Goal: Information Seeking & Learning: Learn about a topic

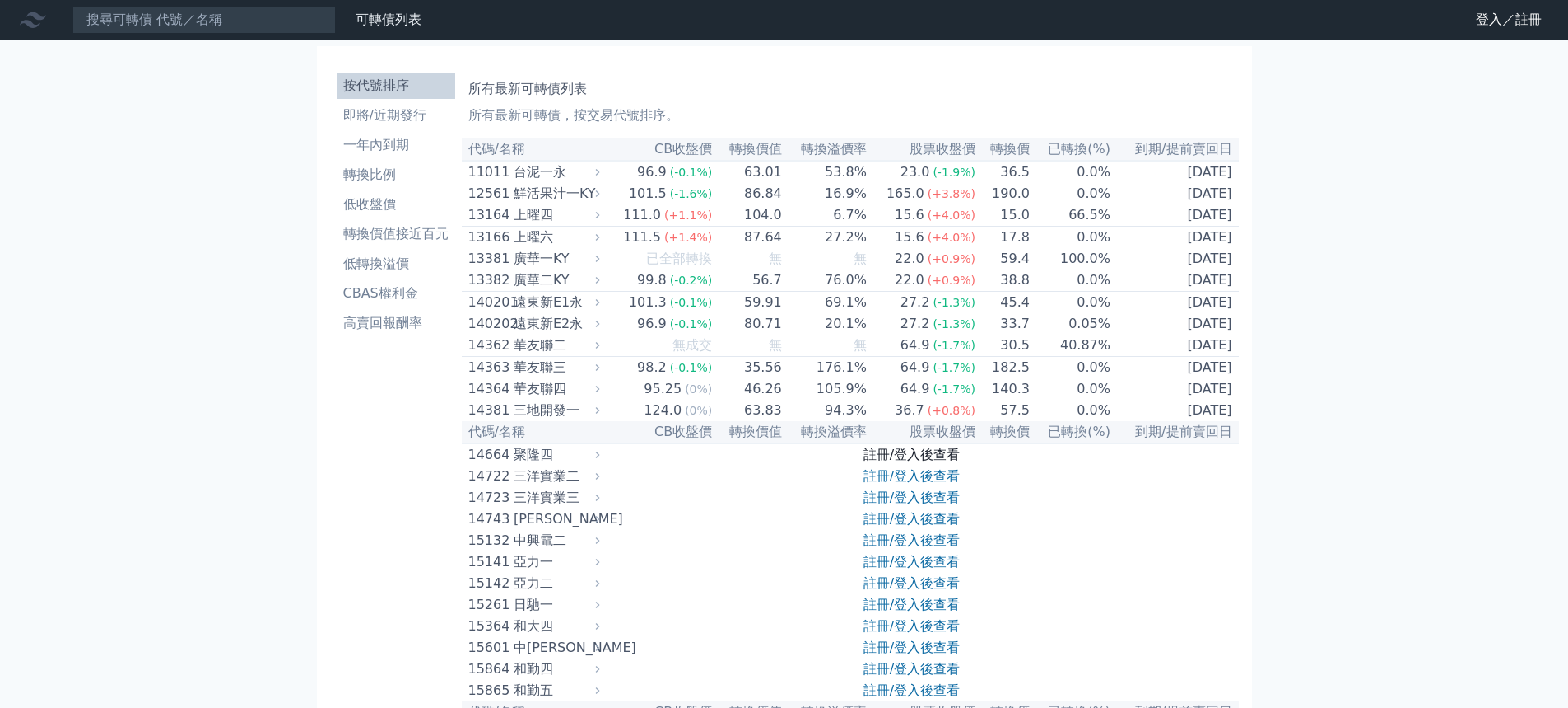
click at [893, 462] on link "註冊/登入後查看" at bounding box center [912, 453] width 96 height 15
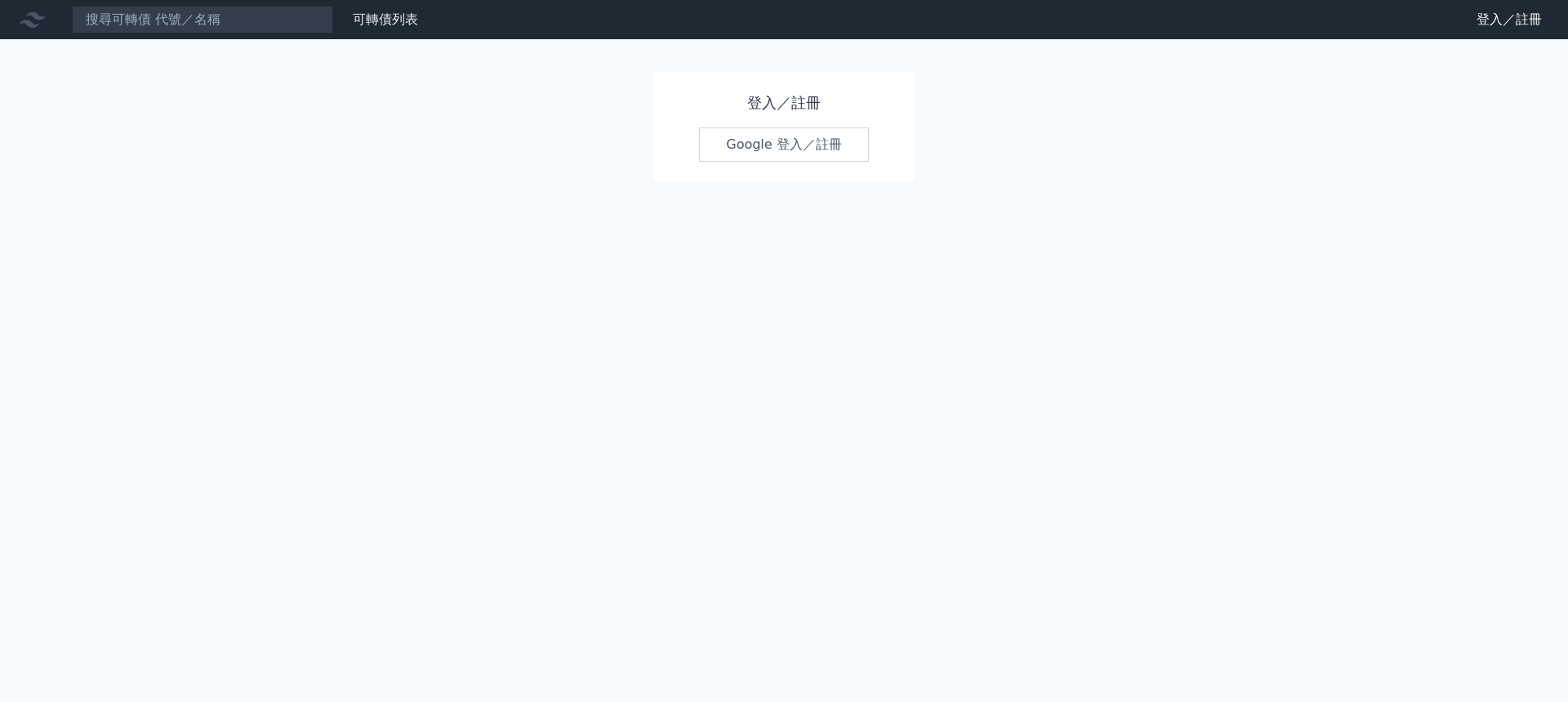
click at [775, 145] on link "Google 登入／註冊" at bounding box center [784, 145] width 169 height 34
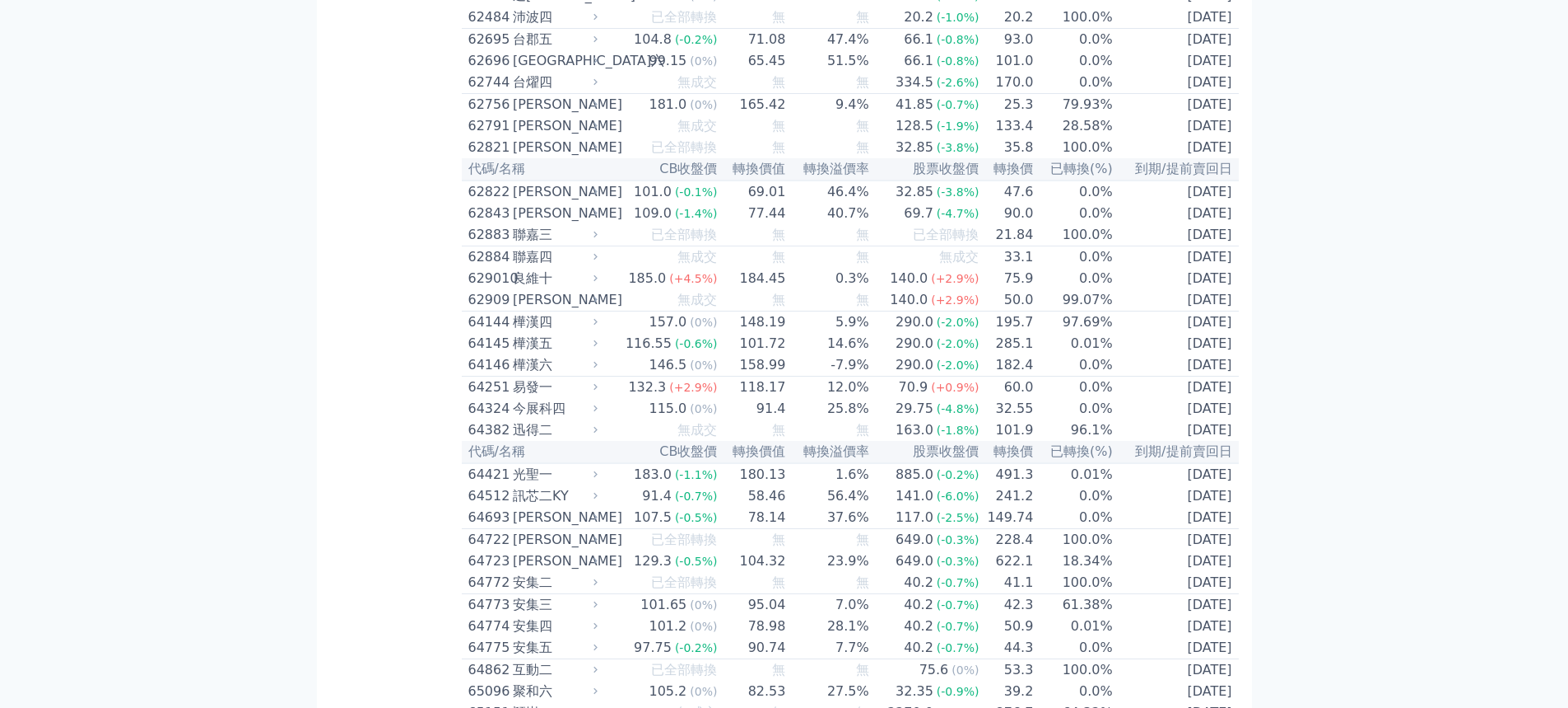
scroll to position [6508, 0]
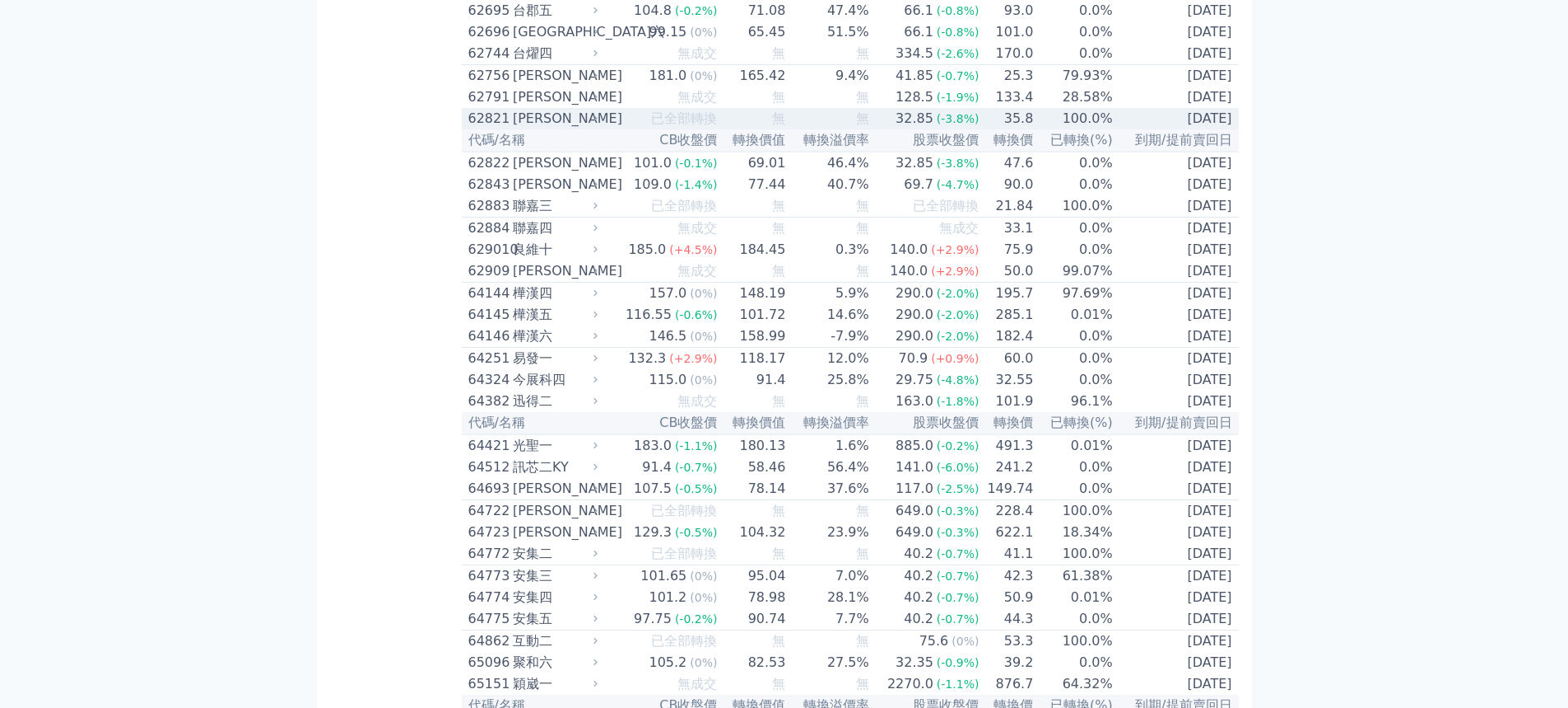
click at [517, 129] on div "[PERSON_NAME]" at bounding box center [553, 119] width 82 height 20
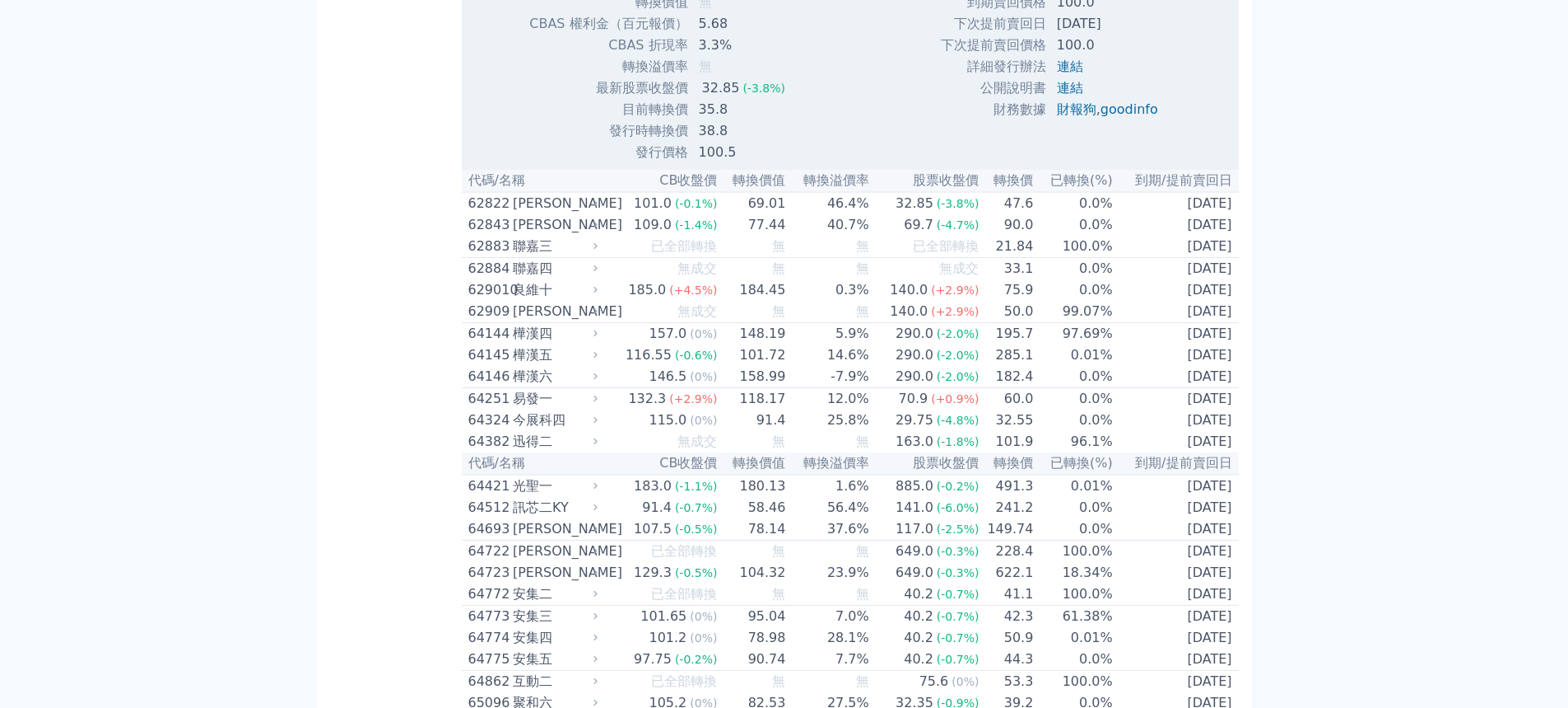
scroll to position [7003, 0]
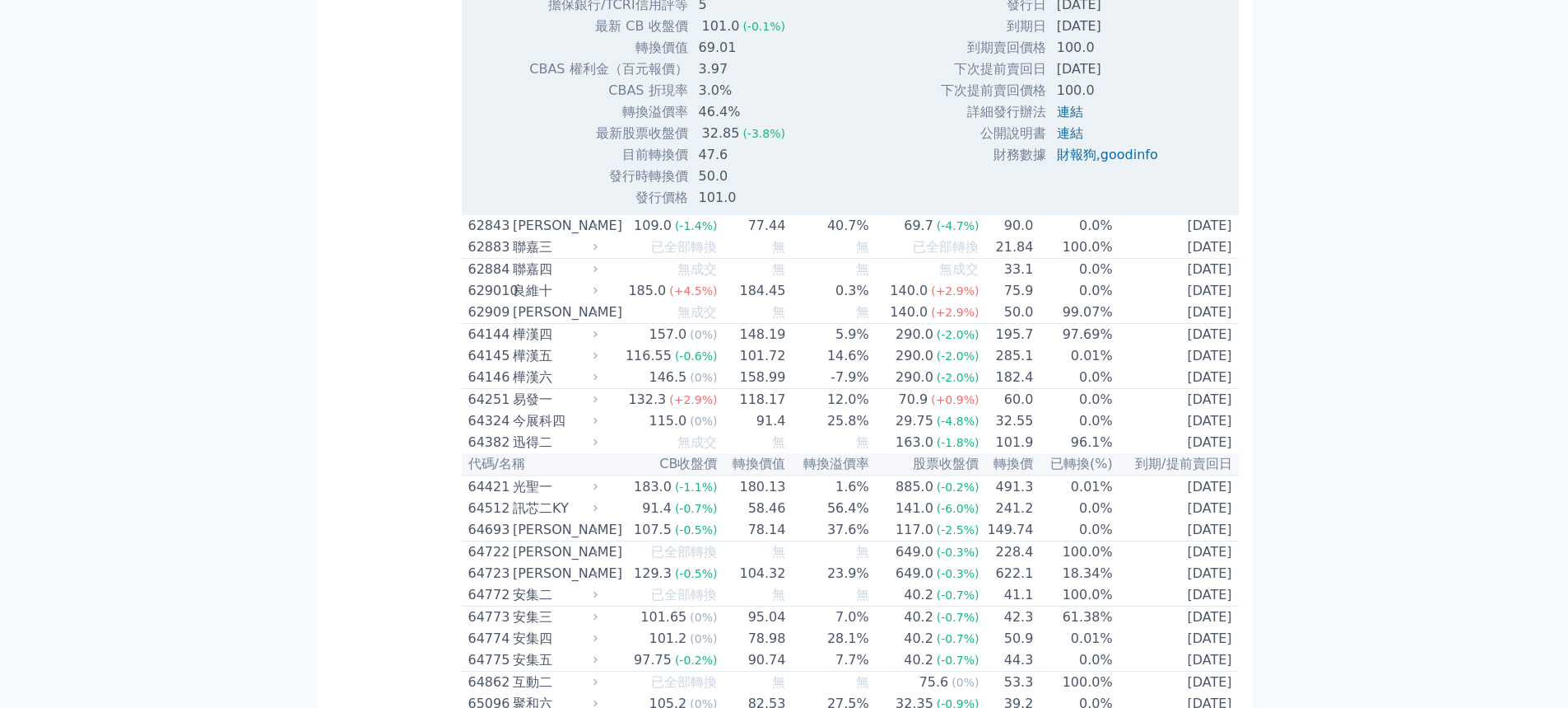
scroll to position [7084, 0]
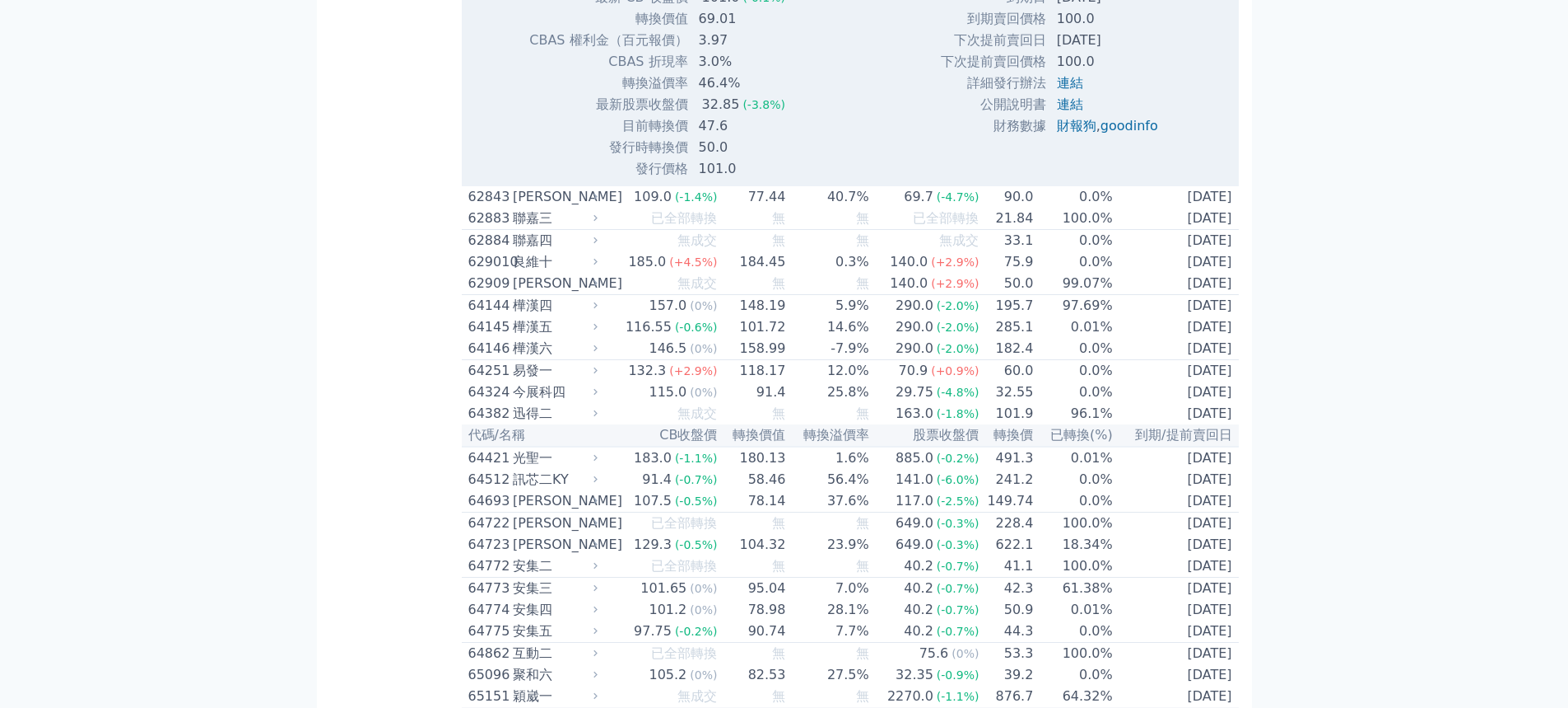
scroll to position [7003, 0]
